Goal: Task Accomplishment & Management: Use online tool/utility

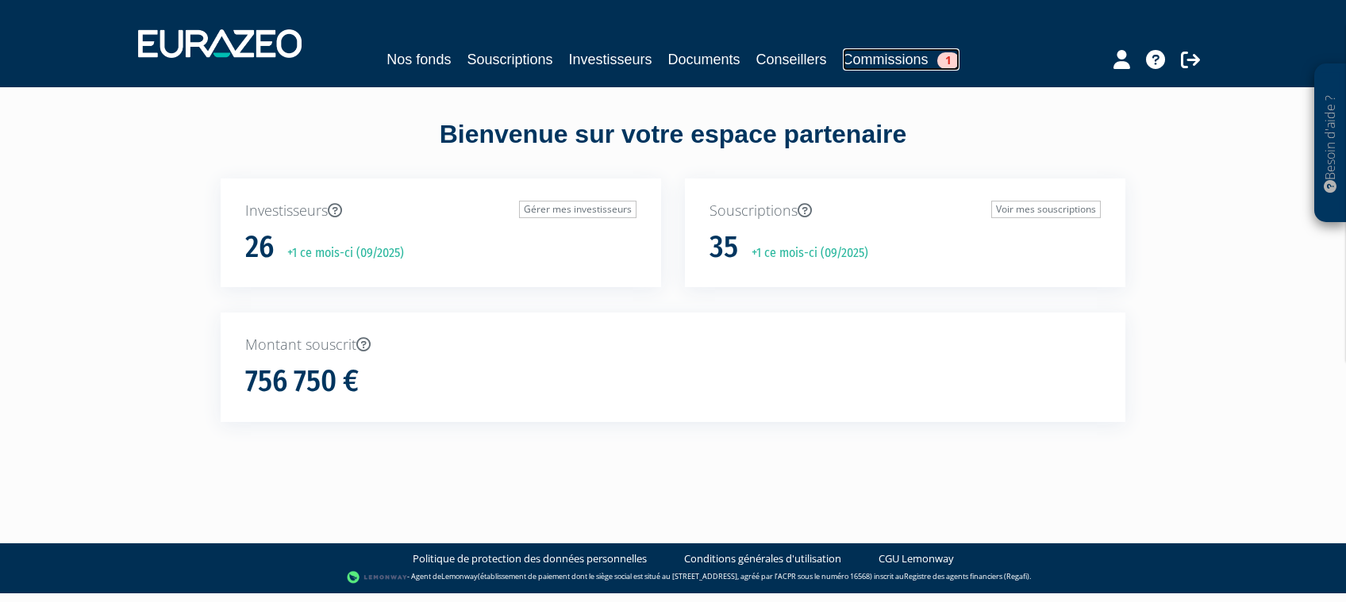
click at [929, 57] on link "Commissions 1" at bounding box center [901, 59] width 117 height 22
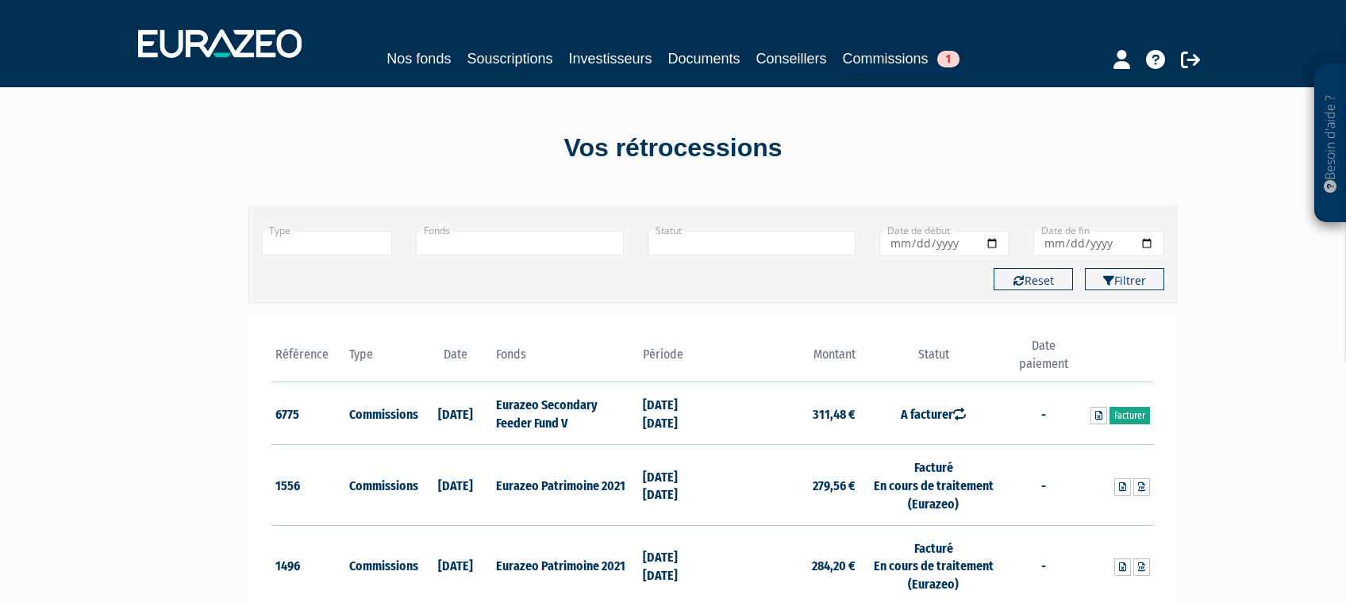
click at [1125, 421] on link "Facturer" at bounding box center [1129, 415] width 40 height 17
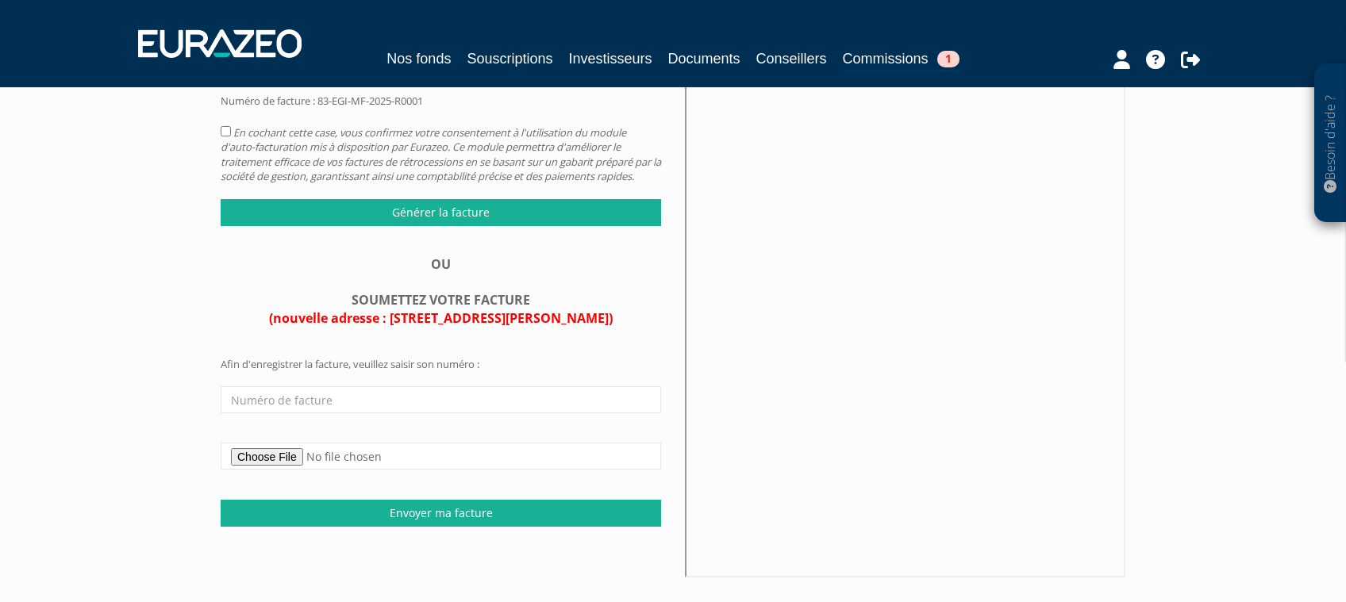
scroll to position [168, 0]
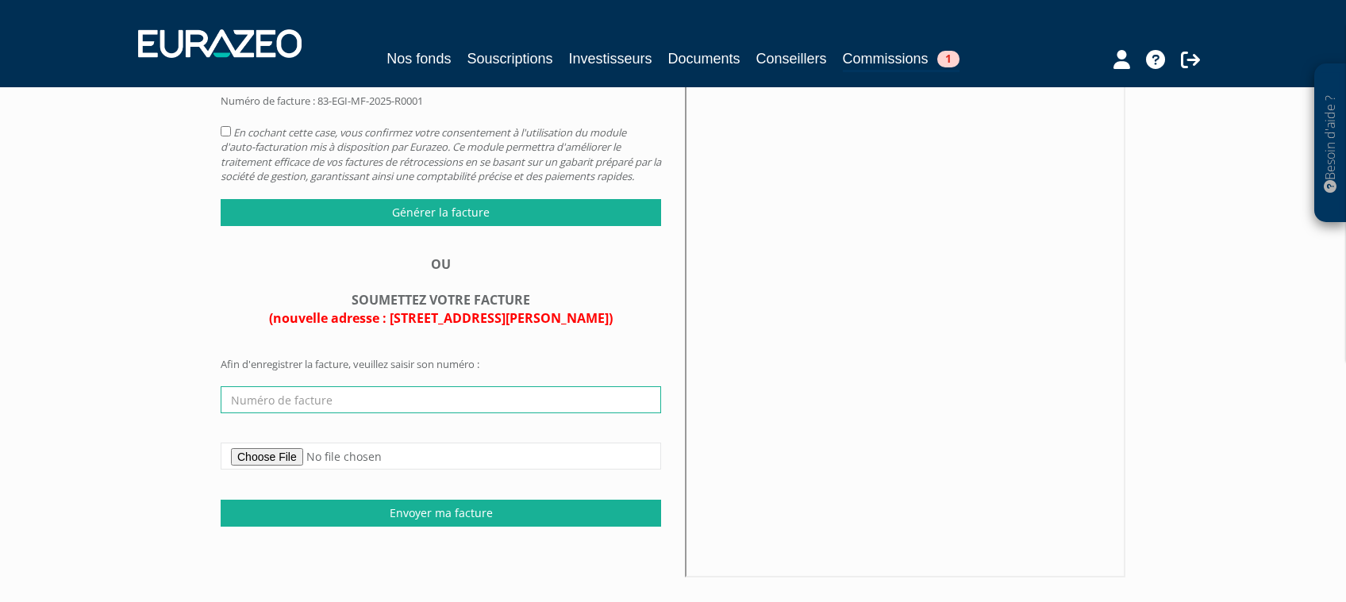
click at [356, 413] on input "text" at bounding box center [441, 399] width 440 height 27
type input "1139"
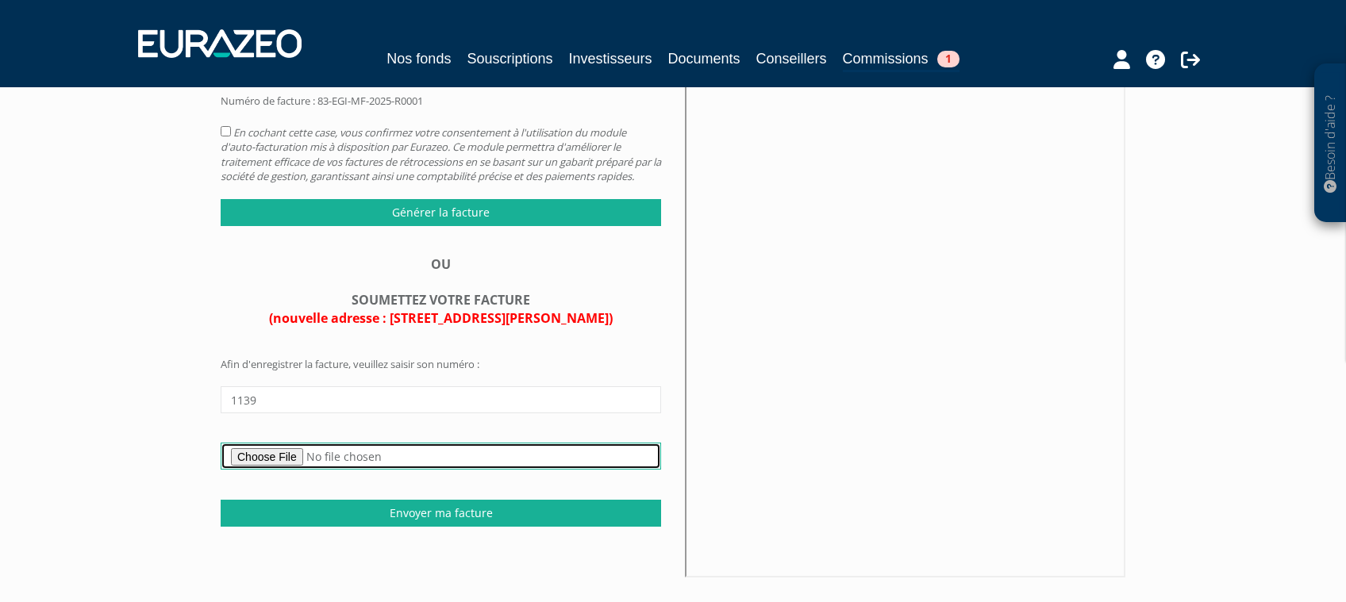
click at [289, 470] on input "file" at bounding box center [441, 456] width 440 height 27
type input "C:\fakepath\F1139 DECOMPTE RETROCESSIONS EURAZEO SECONDARY FEEDER - 2024.pdf"
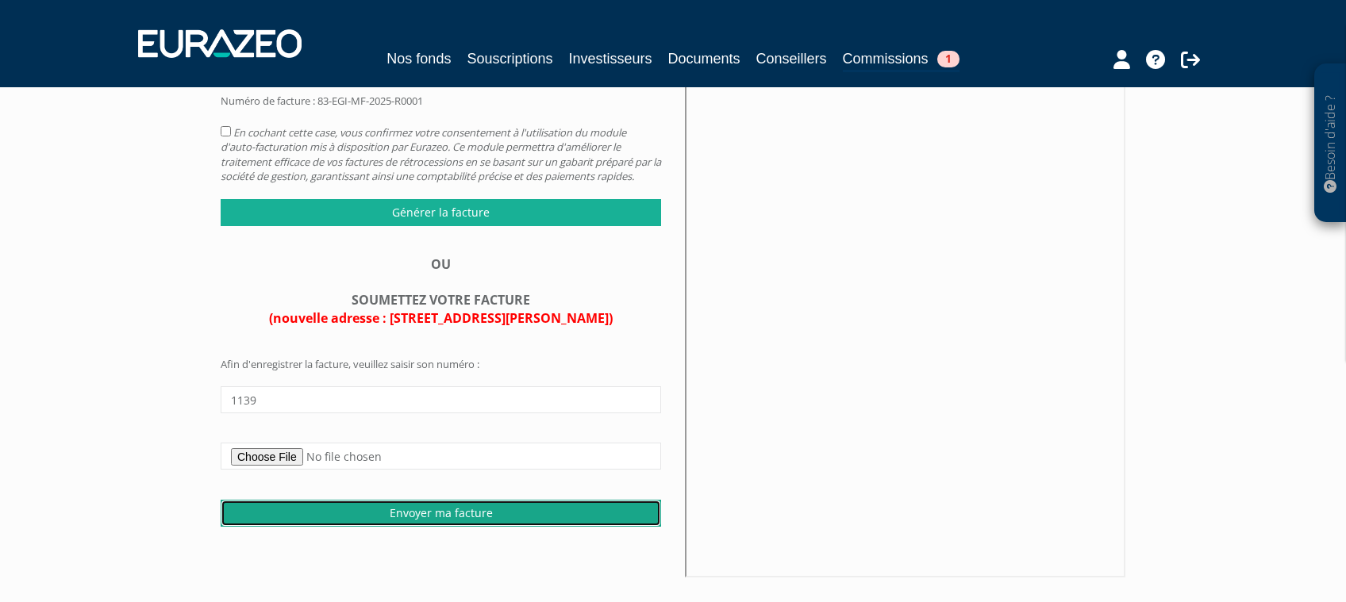
click at [552, 527] on input "Envoyer ma facture" at bounding box center [441, 513] width 440 height 27
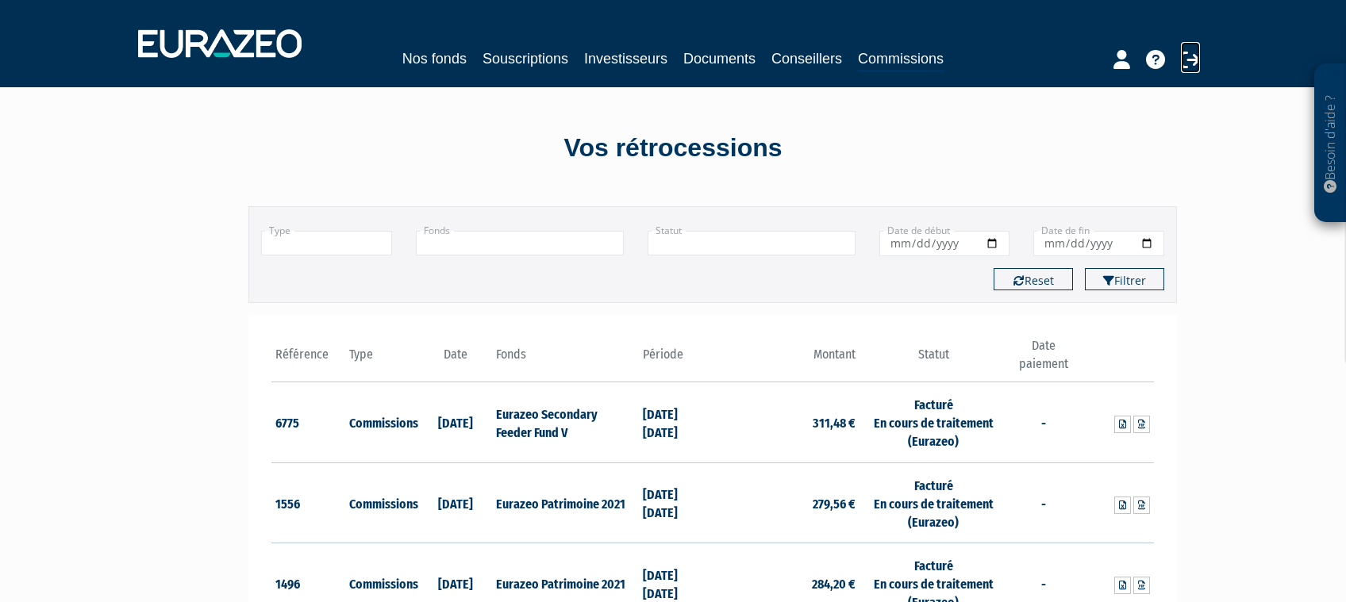
click at [1198, 56] on icon at bounding box center [1190, 59] width 19 height 19
